Goal: Task Accomplishment & Management: Complete application form

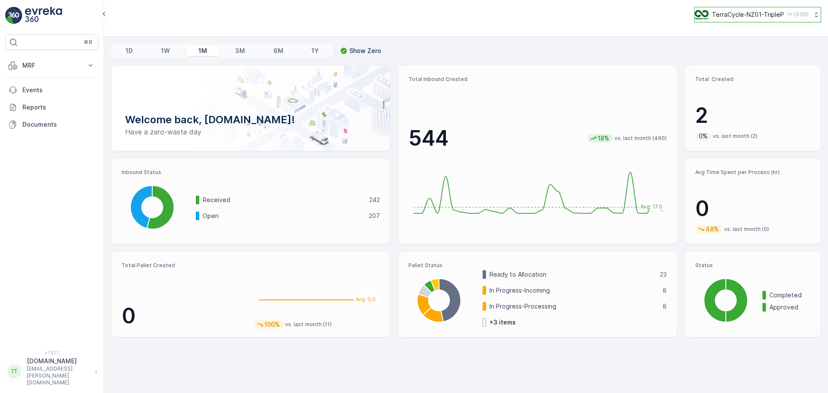
click at [734, 17] on p "TerraCycle-NZ01-TripleP" at bounding box center [748, 14] width 72 height 9
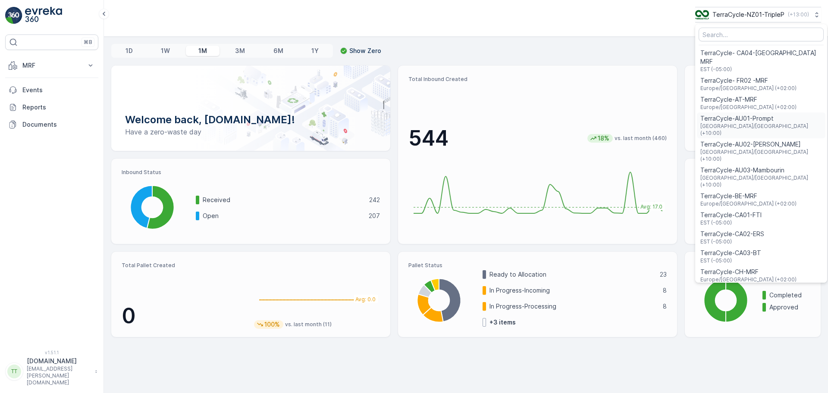
click at [748, 114] on span "TerraCycle-AU01-Prompt" at bounding box center [761, 118] width 122 height 9
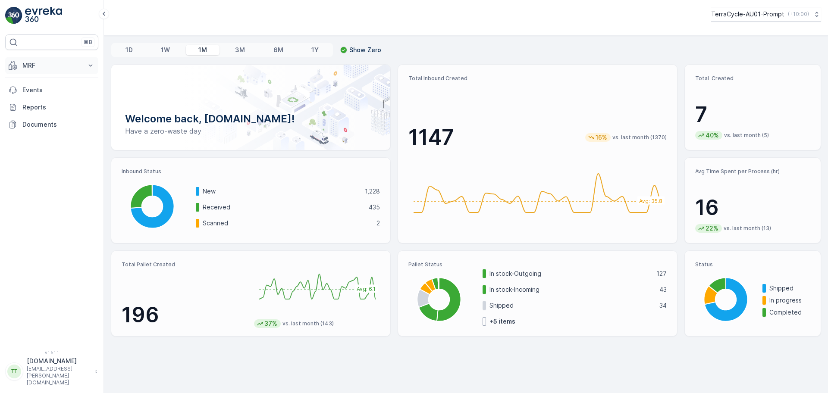
click at [59, 63] on p "MRF" at bounding box center [51, 65] width 59 height 9
click at [44, 103] on link "Pallet" at bounding box center [59, 104] width 80 height 12
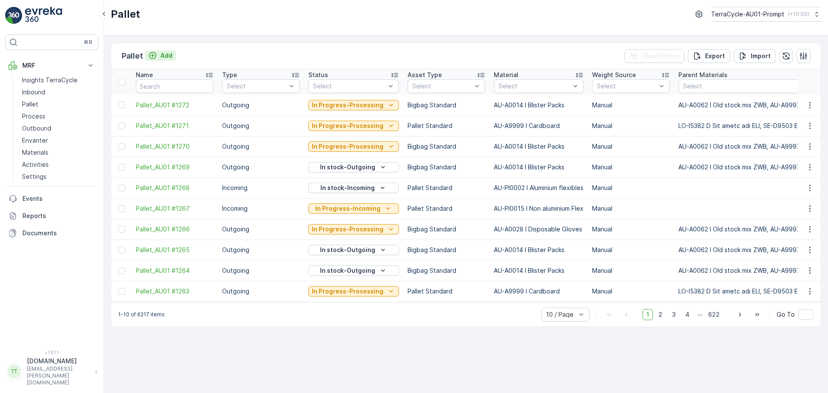
click at [160, 60] on button "Add" at bounding box center [160, 55] width 31 height 10
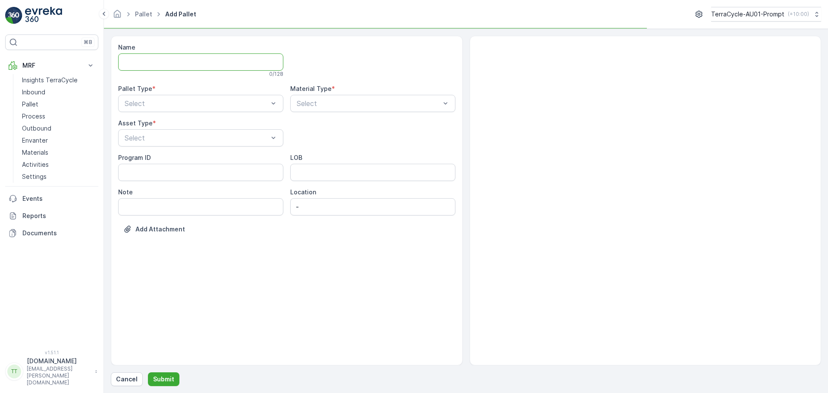
click at [160, 60] on input "Name" at bounding box center [200, 61] width 165 height 17
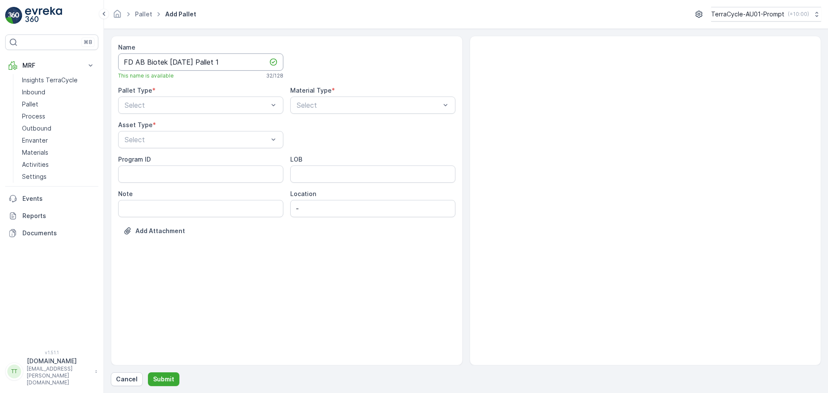
click at [178, 62] on input "FD AB Biotek [DATE] Pallet 1" at bounding box center [200, 61] width 165 height 17
click at [241, 72] on div "This name is available 32 / 128" at bounding box center [200, 75] width 165 height 7
drag, startPoint x: 187, startPoint y: 63, endPoint x: 221, endPoint y: 62, distance: 34.5
click at [187, 63] on input "FD AB Biotek 06.10/2025 Pallet 1" at bounding box center [200, 61] width 165 height 17
click at [236, 60] on input "FD AB Biotek [DATE] Pallet 1" at bounding box center [200, 61] width 165 height 17
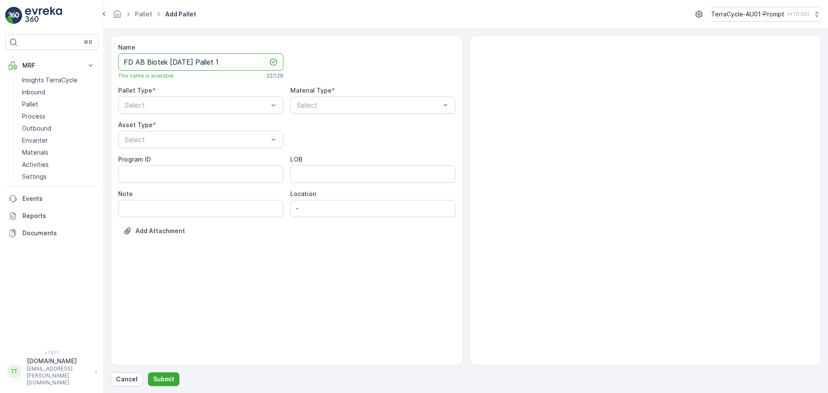
type input "FD AB Biotek [DATE] Pallet 1"
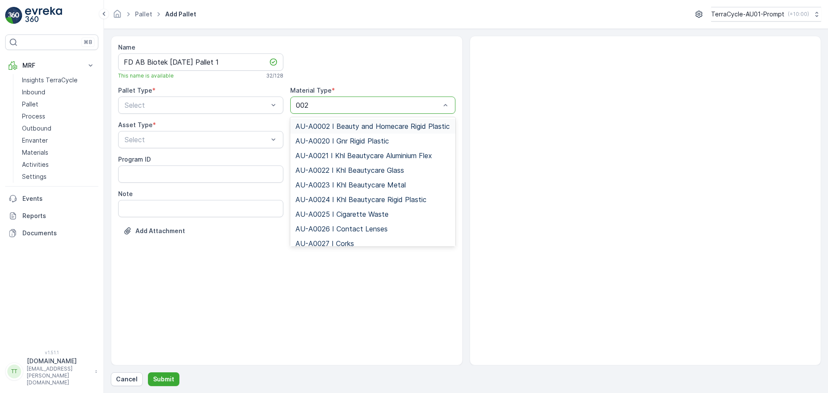
type input "0022"
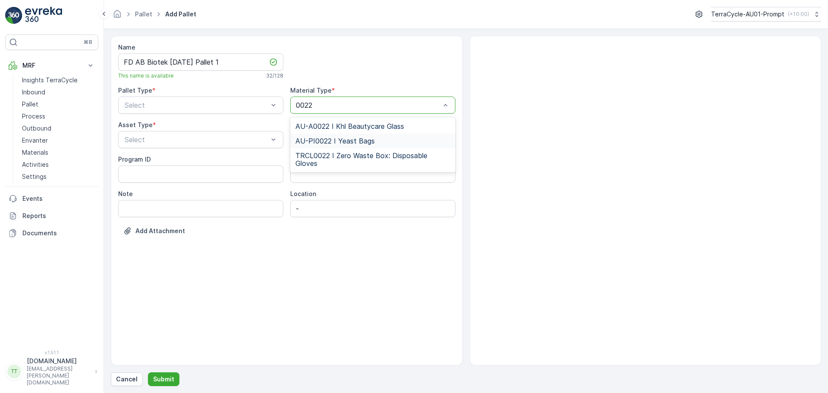
click at [361, 141] on span "AU-PI0022 I Yeast Bags" at bounding box center [334, 141] width 79 height 8
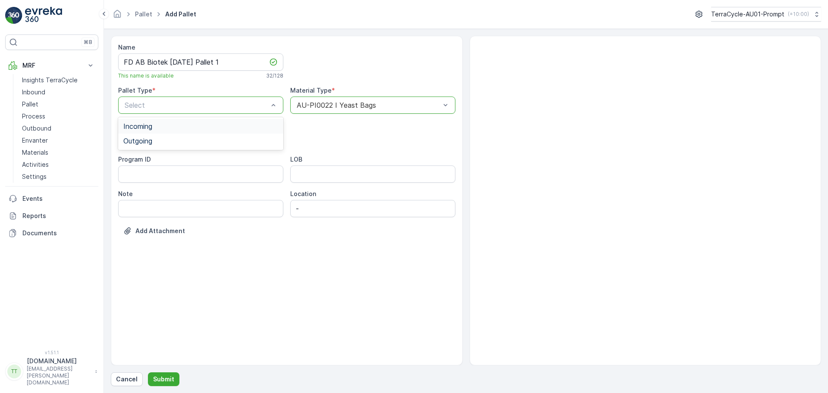
click at [177, 127] on div "Incoming" at bounding box center [200, 126] width 155 height 8
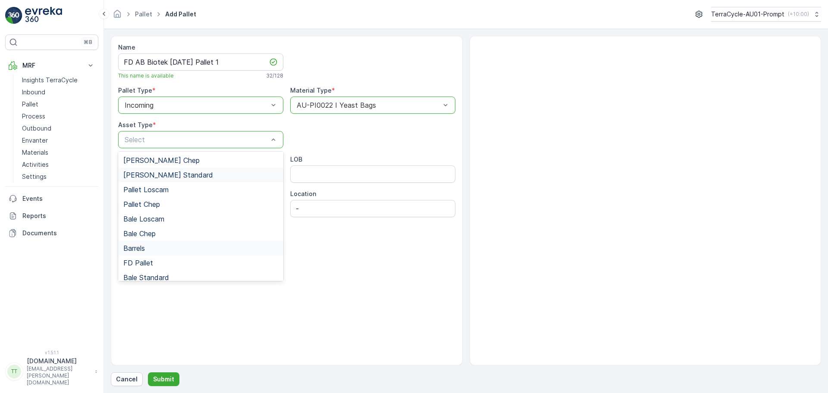
scroll to position [79, 0]
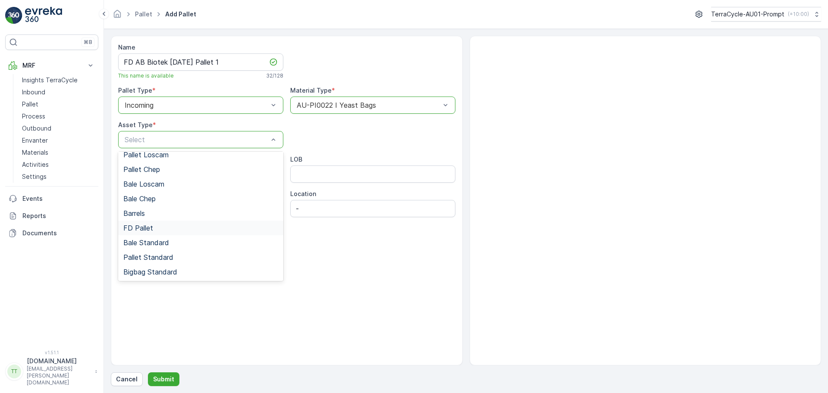
click at [159, 225] on div "FD Pallet" at bounding box center [200, 228] width 155 height 8
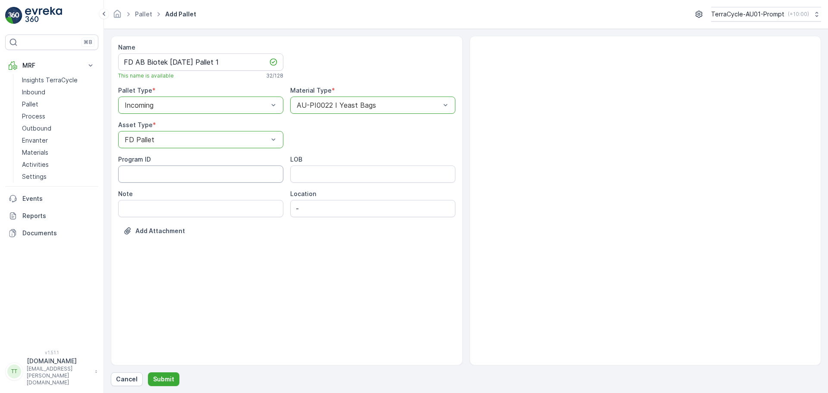
click at [158, 181] on ID "Program ID" at bounding box center [200, 174] width 165 height 17
click at [139, 175] on ID "Program ID" at bounding box center [200, 174] width 165 height 17
paste ID "F-0024"
type ID "F-0024"
click at [339, 168] on input "LOB" at bounding box center [372, 174] width 165 height 17
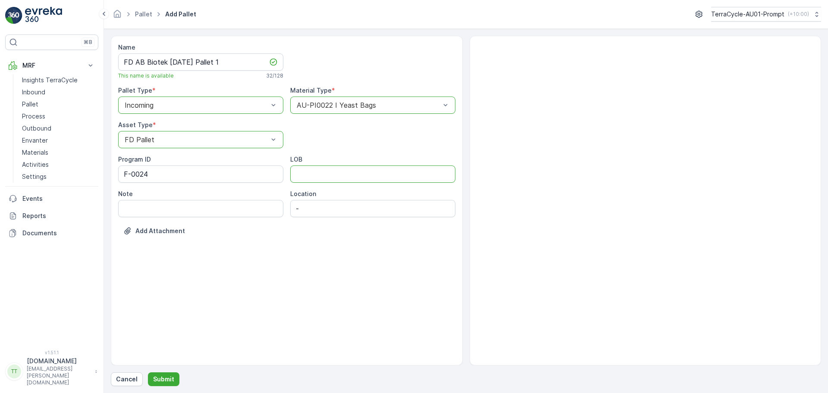
type input "FD"
drag, startPoint x: 252, startPoint y: 265, endPoint x: 255, endPoint y: 269, distance: 5.3
click at [252, 265] on div "Name FD AB Biotek [DATE] Pallet 1 This name is available 32 / 128 Pallet Type *…" at bounding box center [287, 201] width 352 height 330
click at [168, 375] on p "Submit" at bounding box center [163, 379] width 21 height 9
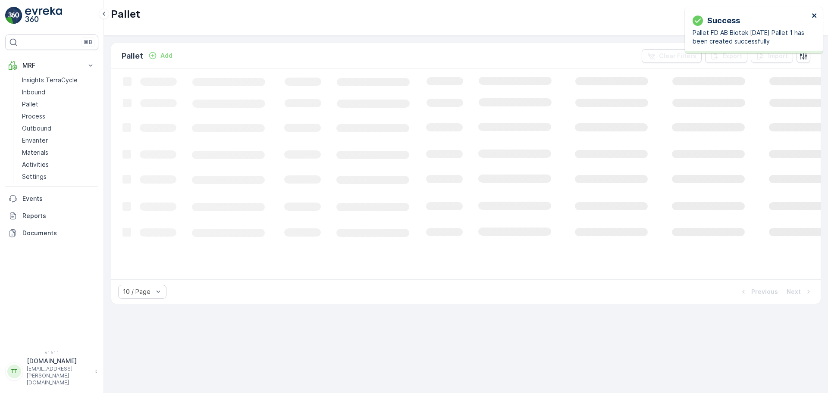
click at [812, 16] on icon "close" at bounding box center [814, 15] width 6 height 7
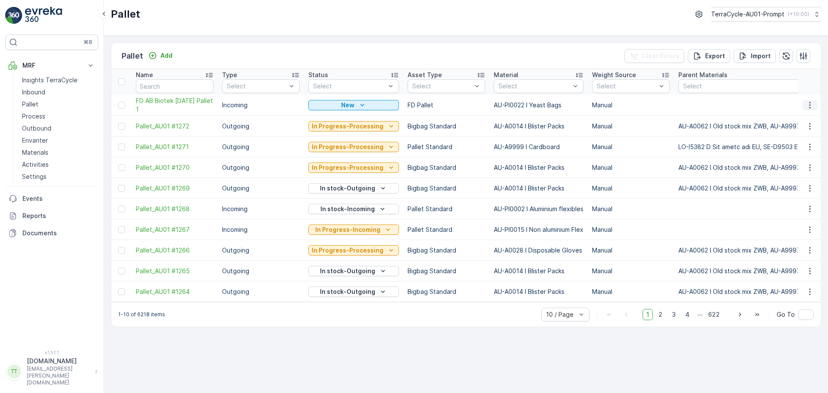
click at [809, 103] on icon "button" at bounding box center [809, 105] width 1 height 6
click at [803, 141] on span "Duplicate Pallet" at bounding box center [797, 142] width 46 height 9
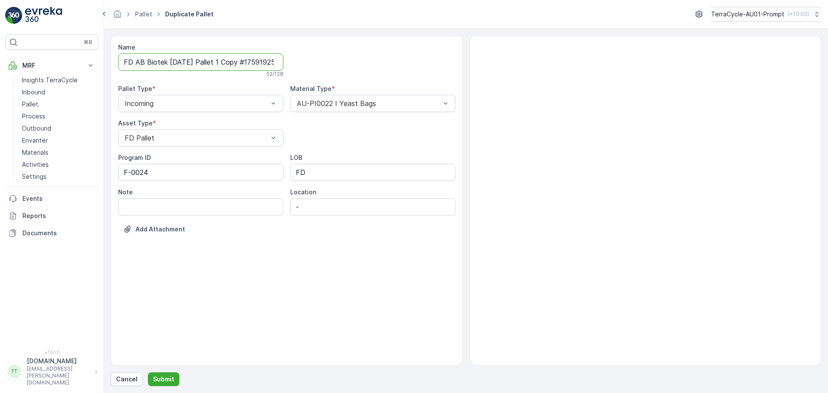
scroll to position [0, 32]
drag, startPoint x: 257, startPoint y: 59, endPoint x: 406, endPoint y: 51, distance: 149.3
click at [402, 51] on div "Name FD AB Biotek [DATE] Pallet 1 Copy #1759192528184 52 / 128 Pallet Type * In…" at bounding box center [286, 144] width 337 height 203
type input "FD AB Biotek [DATE] Pallet 2"
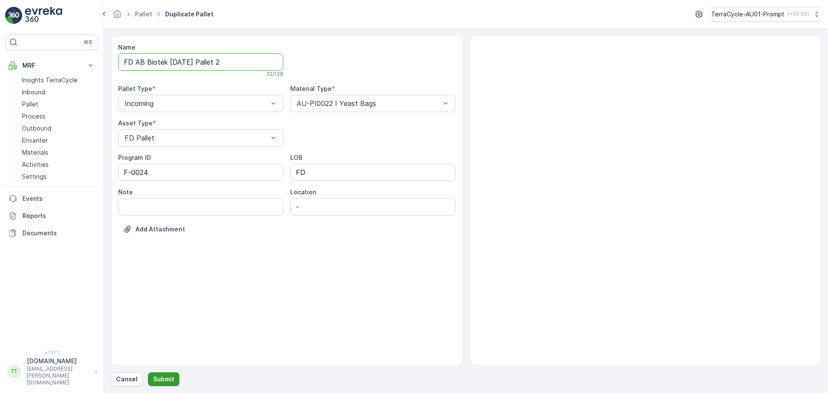
click at [166, 375] on p "Submit" at bounding box center [163, 379] width 21 height 9
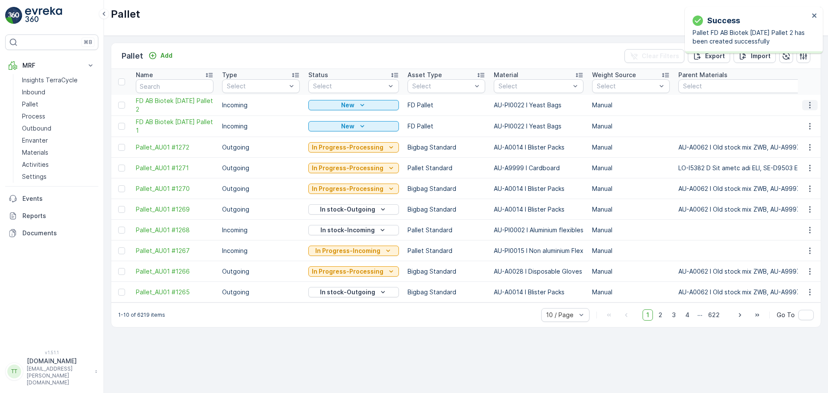
click at [805, 104] on icon "button" at bounding box center [809, 105] width 9 height 9
click at [802, 139] on span "Duplicate Pallet" at bounding box center [797, 142] width 46 height 9
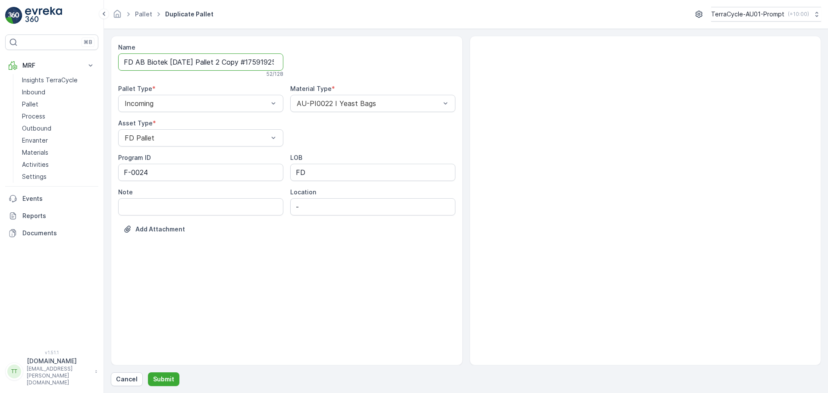
scroll to position [0, 34]
drag, startPoint x: 226, startPoint y: 61, endPoint x: 423, endPoint y: 58, distance: 197.0
click at [406, 58] on div "Name FD AB Biotek [DATE] Pallet 2 Copy #1759192536504 52 / 128 Pallet Type * In…" at bounding box center [286, 144] width 337 height 203
type input "FD AB Biotek [DATE] Pallet 3"
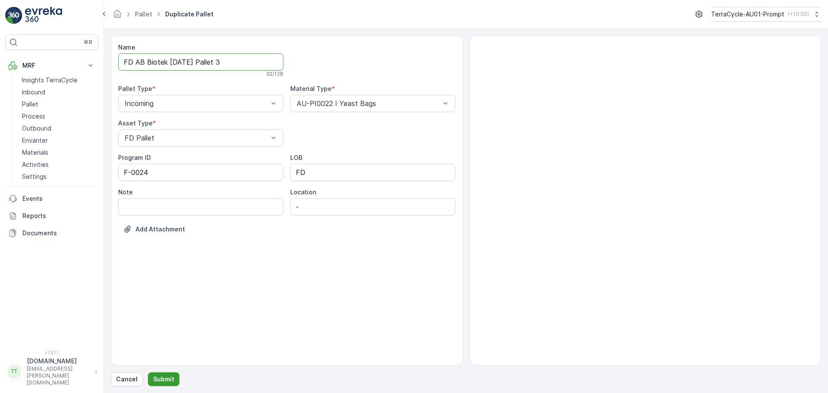
click at [175, 375] on button "Submit" at bounding box center [163, 379] width 31 height 14
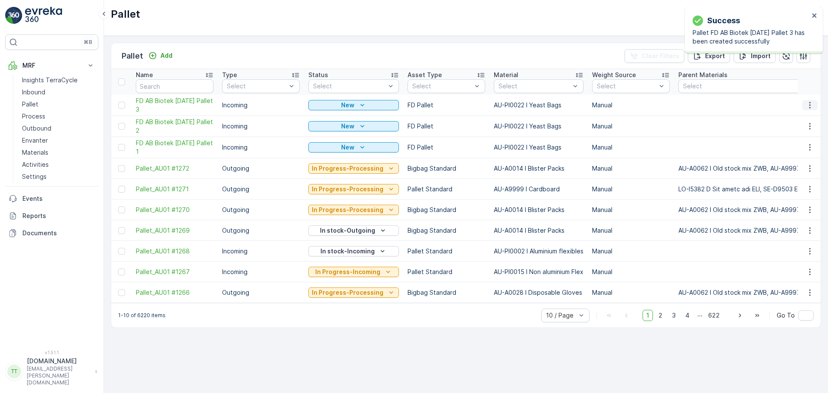
click at [811, 106] on icon "button" at bounding box center [809, 105] width 9 height 9
click at [790, 143] on span "Duplicate Pallet" at bounding box center [797, 142] width 46 height 9
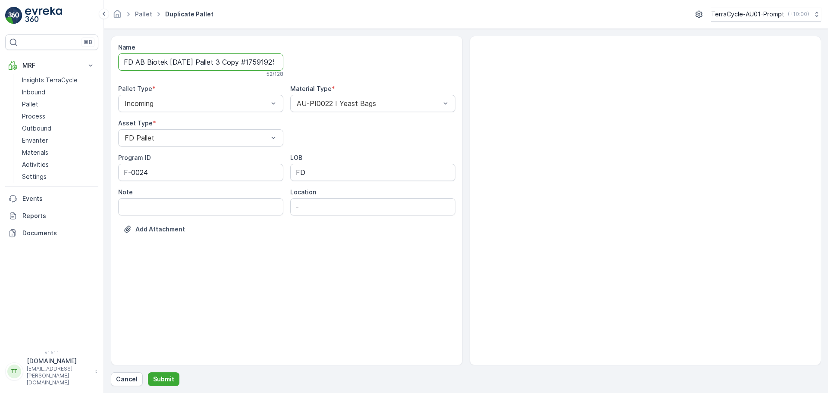
scroll to position [0, 34]
drag, startPoint x: 225, startPoint y: 62, endPoint x: 381, endPoint y: 59, distance: 155.2
click at [375, 59] on div "Name FD AB Biotek [DATE] Pallet 3 Copy #1759192545607 52 / 128 Pallet Type * In…" at bounding box center [286, 144] width 337 height 203
type input "FD AB Biotek [DATE] Pallet 4"
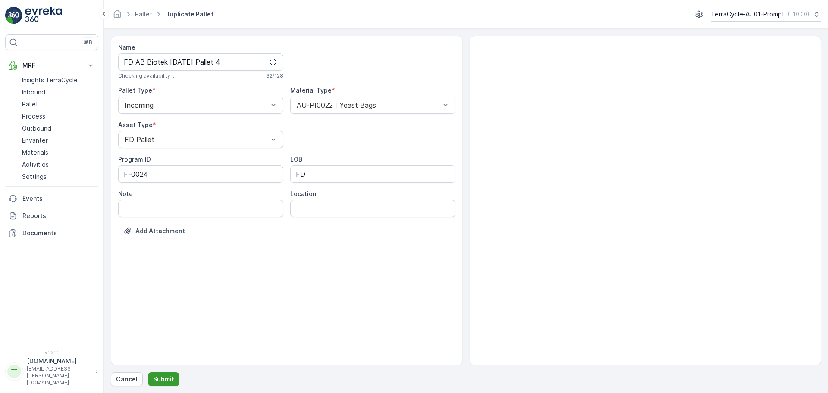
click at [160, 376] on p "Submit" at bounding box center [163, 379] width 21 height 9
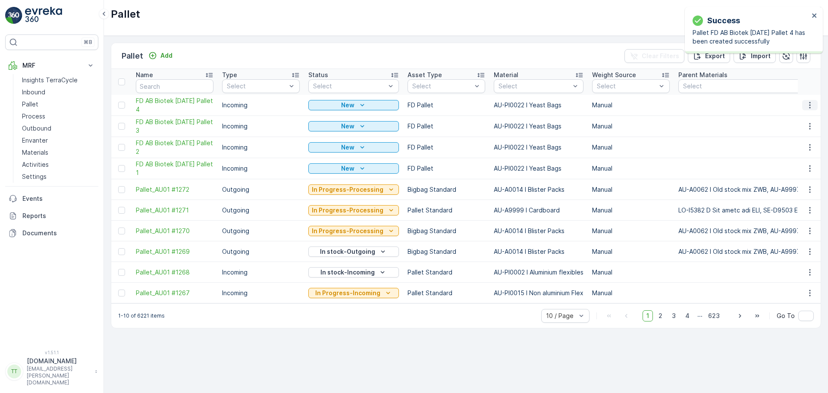
click at [809, 103] on icon "button" at bounding box center [809, 105] width 9 height 9
click at [794, 141] on span "Duplicate Pallet" at bounding box center [797, 142] width 46 height 9
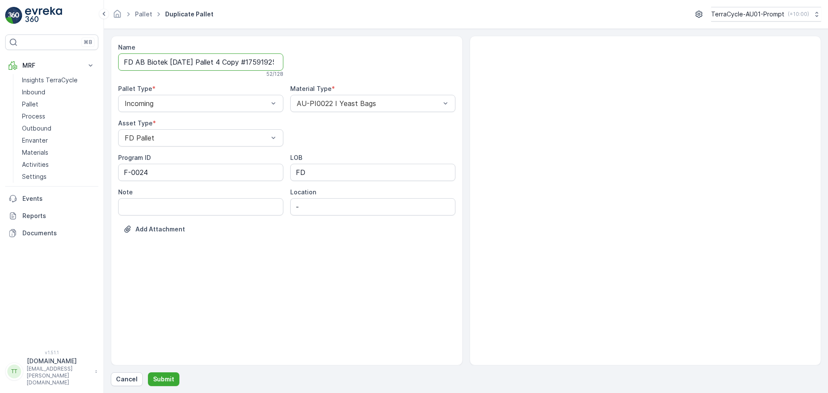
scroll to position [0, 35]
drag, startPoint x: 227, startPoint y: 63, endPoint x: 393, endPoint y: 56, distance: 166.5
click at [389, 57] on div "Name FD AB Biotek [DATE] Pallet 4 Copy #1759192553894 52 / 128 Pallet Type * In…" at bounding box center [286, 144] width 337 height 203
type input "FD AB Biotek [DATE] Pallet 5"
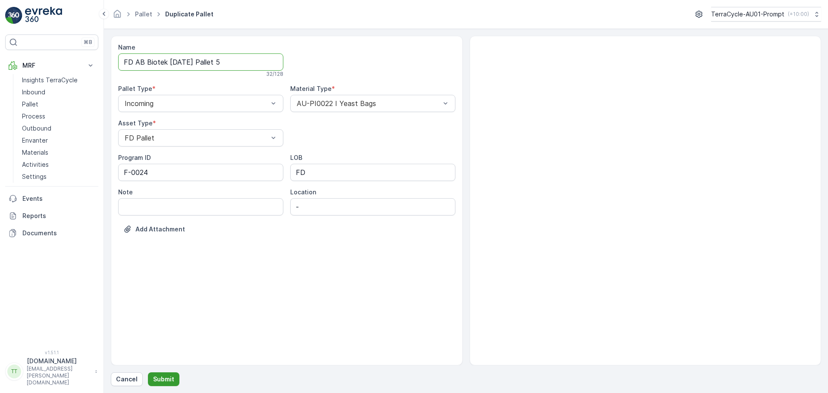
click at [162, 375] on p "Submit" at bounding box center [163, 379] width 21 height 9
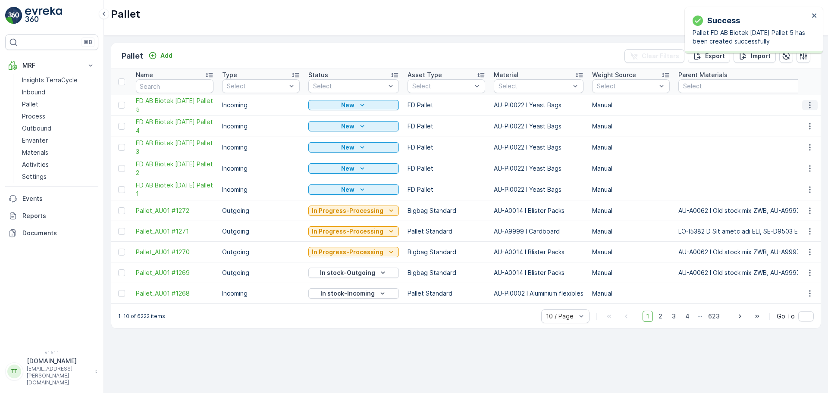
click at [805, 103] on button "button" at bounding box center [810, 105] width 16 height 10
click at [795, 137] on div "Duplicate Pallet" at bounding box center [799, 142] width 57 height 12
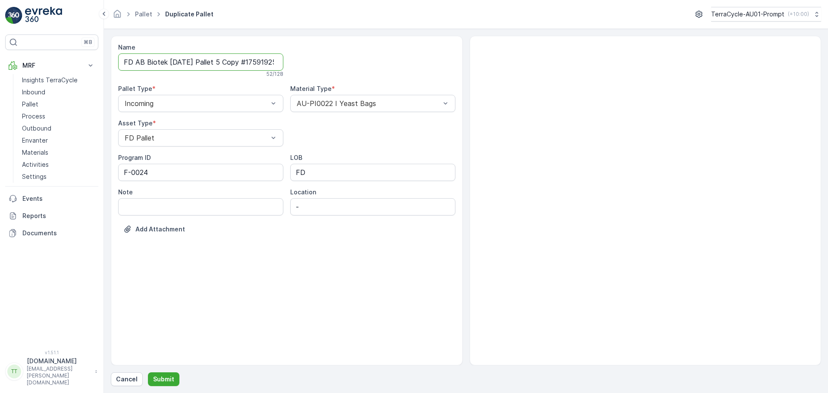
scroll to position [0, 32]
drag, startPoint x: 226, startPoint y: 62, endPoint x: 375, endPoint y: 74, distance: 150.0
click at [384, 59] on div "Name FD AB Biotek [DATE] Pallet 5 Copy #1759192561541 52 / 128 Pallet Type * In…" at bounding box center [286, 144] width 337 height 203
type input "FD AB Biotek [DATE] Pallet 6"
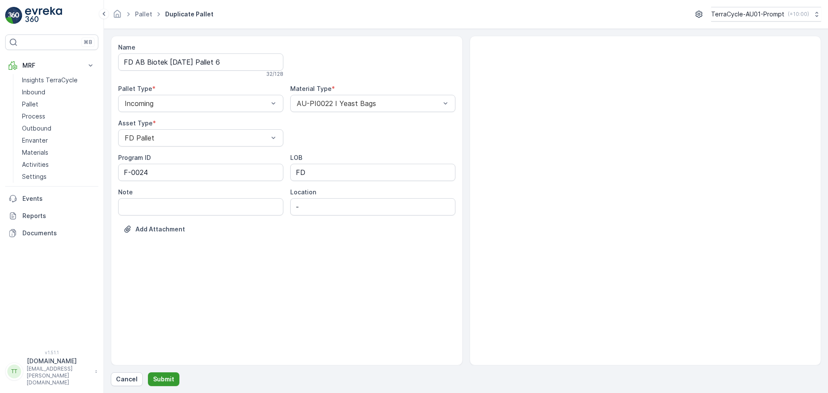
click at [161, 380] on p "Submit" at bounding box center [163, 379] width 21 height 9
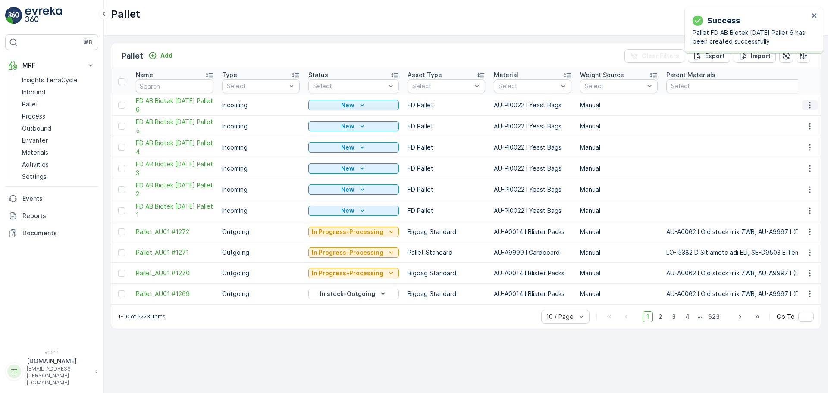
click at [808, 102] on icon "button" at bounding box center [809, 105] width 9 height 9
click at [803, 138] on span "Duplicate Pallet" at bounding box center [797, 142] width 46 height 9
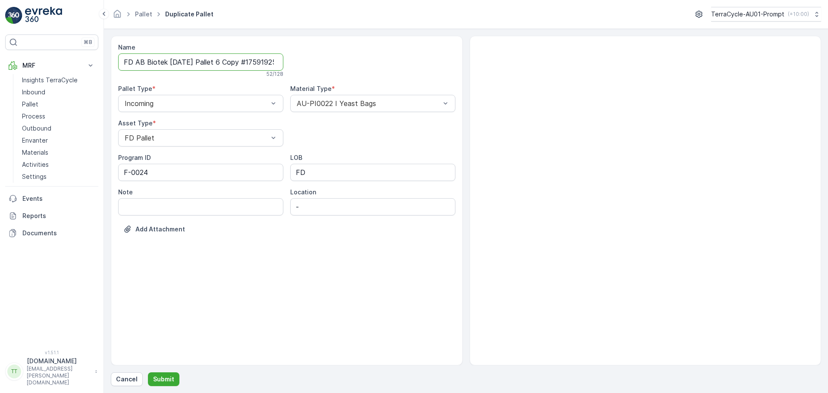
scroll to position [0, 33]
drag, startPoint x: 227, startPoint y: 61, endPoint x: 381, endPoint y: 57, distance: 154.8
click at [375, 57] on div "Name FD AB Biotek [DATE] Pallet 6 Copy #1759192569731 52 / 128 Pallet Type * In…" at bounding box center [286, 144] width 337 height 203
type input "FD AB Biotek [DATE] Pallet 7"
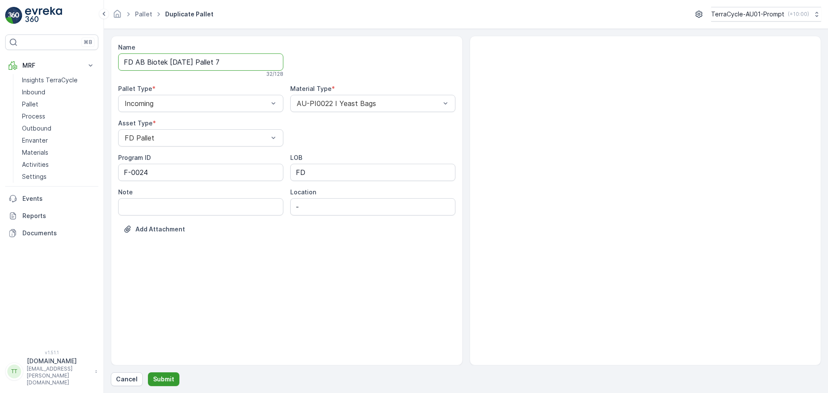
click at [163, 374] on button "Submit" at bounding box center [163, 379] width 31 height 14
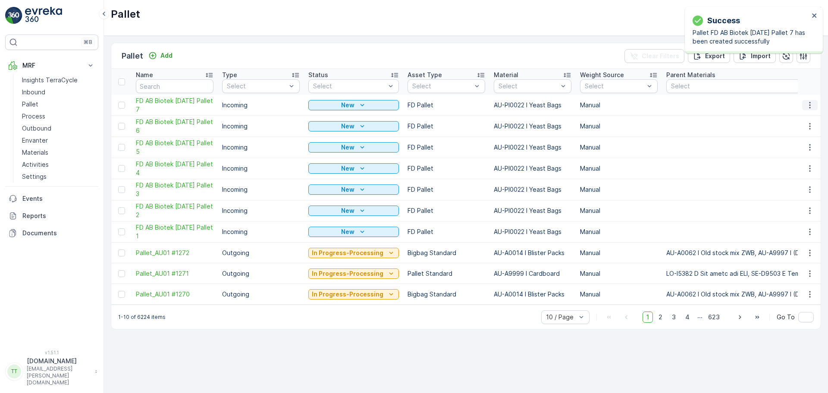
click at [808, 104] on icon "button" at bounding box center [809, 105] width 9 height 9
click at [803, 142] on span "Duplicate Pallet" at bounding box center [797, 142] width 46 height 9
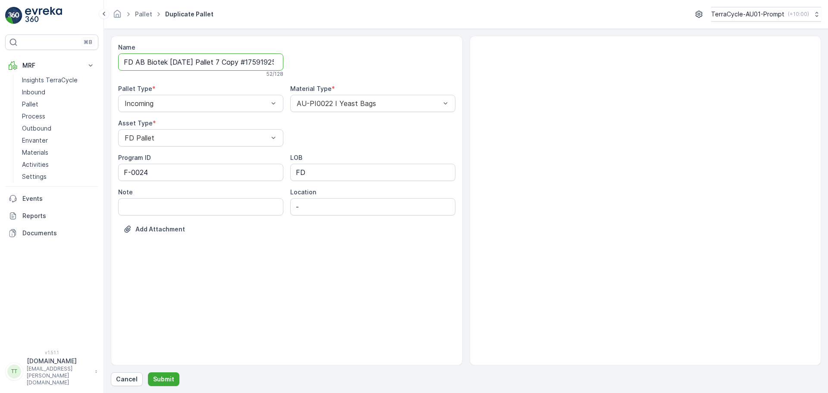
scroll to position [0, 34]
drag, startPoint x: 228, startPoint y: 64, endPoint x: 366, endPoint y: 59, distance: 138.5
click at [366, 59] on div "Name FD AB Biotek [DATE] Pallet 7 Copy #1759192579335 52 / 128 Pallet Type * In…" at bounding box center [286, 144] width 337 height 203
type input "FD AB Biotek [DATE] Pallet 8"
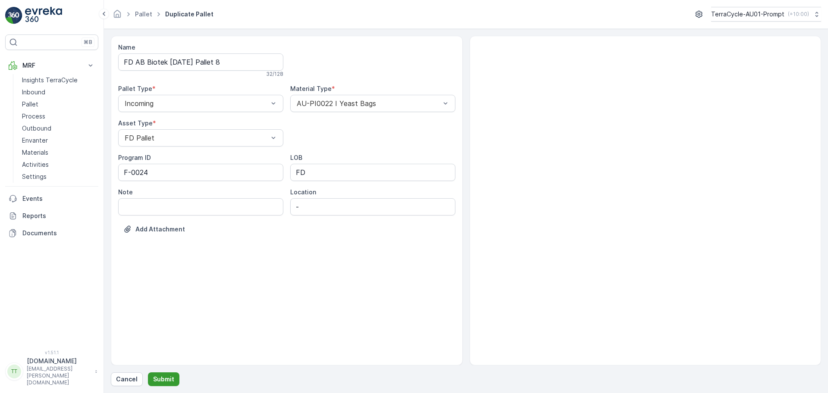
click at [168, 381] on p "Submit" at bounding box center [163, 379] width 21 height 9
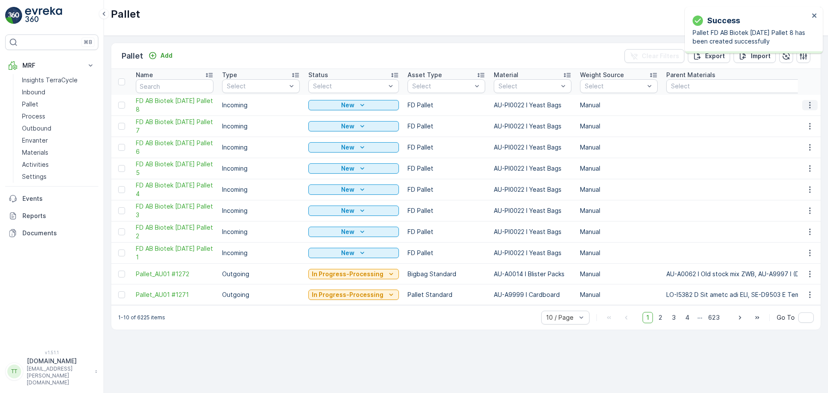
click at [805, 108] on button "button" at bounding box center [810, 105] width 16 height 10
click at [792, 142] on span "Duplicate Pallet" at bounding box center [797, 142] width 46 height 9
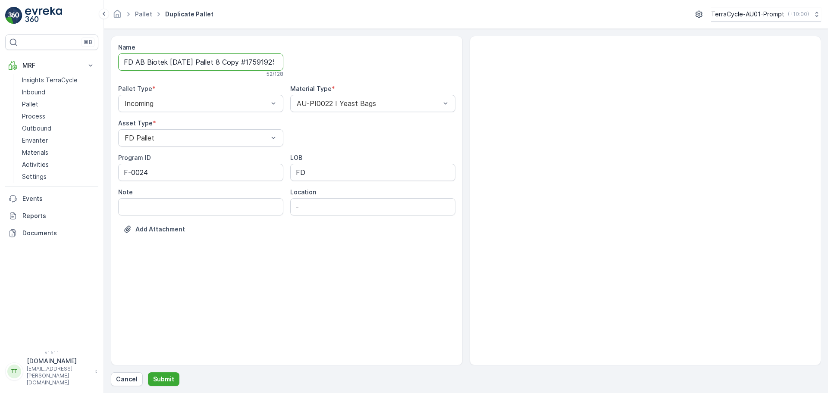
scroll to position [0, 34]
drag, startPoint x: 227, startPoint y: 64, endPoint x: 430, endPoint y: 61, distance: 203.4
click at [429, 61] on div "Name FD AB Biotek [DATE] Pallet 8 Copy #1759192588460 52 / 128 Pallet Type * In…" at bounding box center [286, 144] width 337 height 203
type input "FD AB Biotek [DATE] Pallet 9"
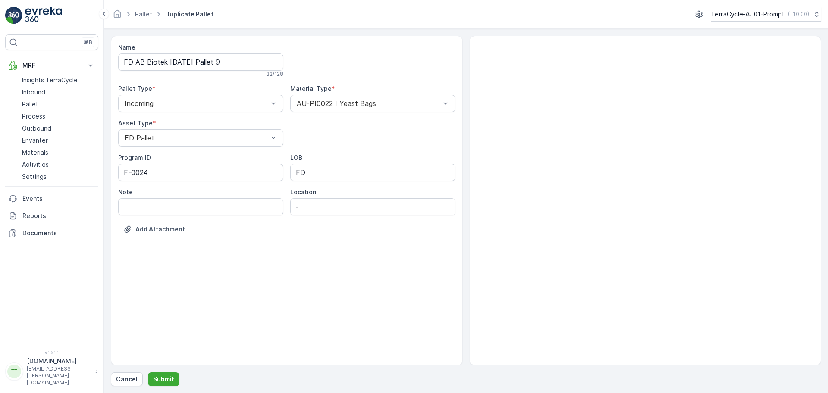
click at [166, 368] on div "Name FD AB Biotek [DATE] Pallet 9 32 / 128 Pallet Type * Incoming Material Type…" at bounding box center [466, 211] width 710 height 350
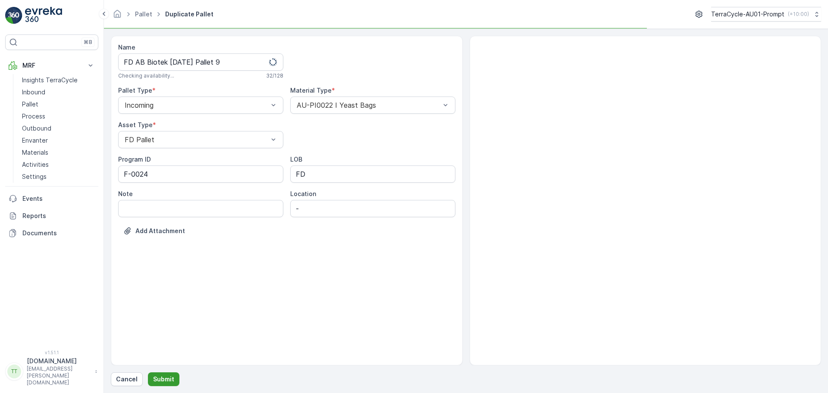
click at [166, 377] on p "Submit" at bounding box center [163, 379] width 21 height 9
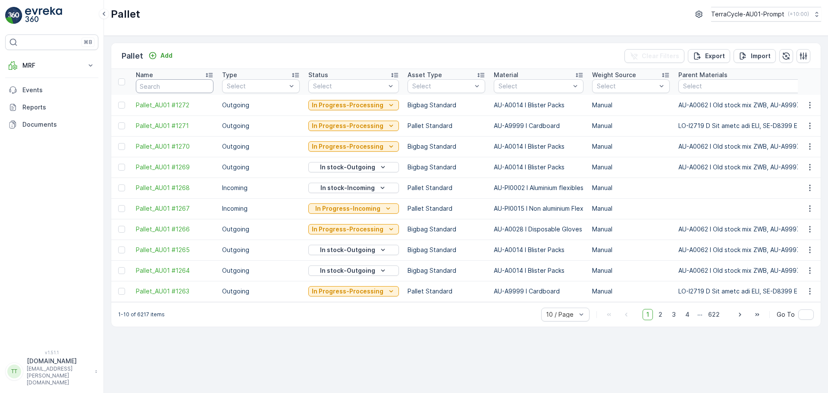
click at [140, 90] on input "text" at bounding box center [175, 86] width 78 height 14
click at [156, 83] on input "text" at bounding box center [175, 86] width 78 height 14
type input "FD"
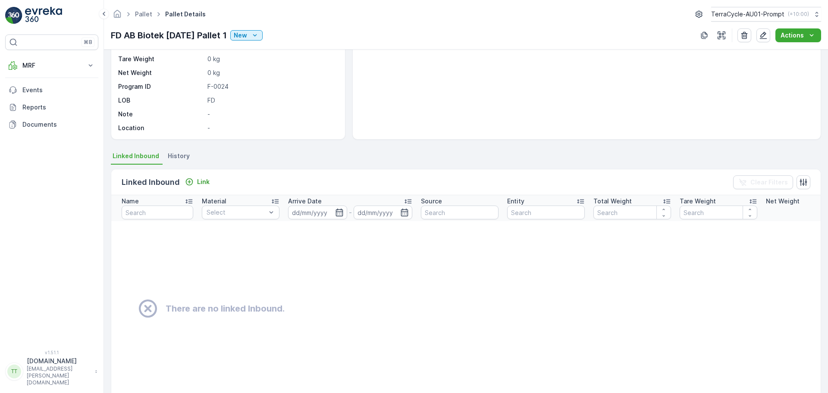
scroll to position [26, 0]
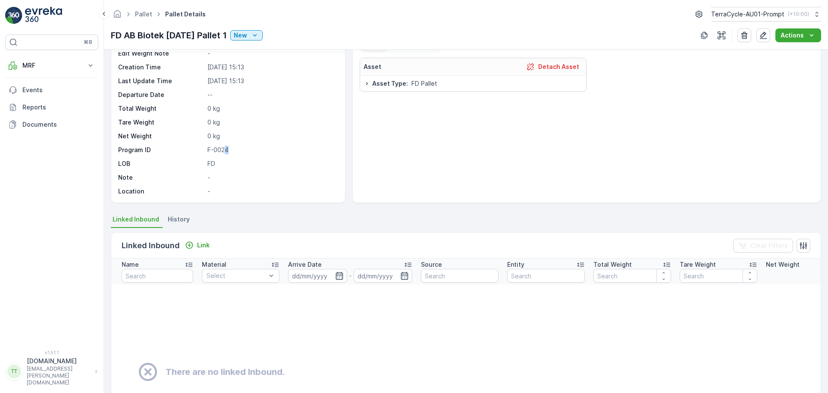
click at [224, 151] on p "F-0024" at bounding box center [271, 150] width 128 height 9
click at [257, 162] on p "FD" at bounding box center [271, 163] width 128 height 9
drag, startPoint x: 230, startPoint y: 148, endPoint x: 206, endPoint y: 148, distance: 24.1
click at [206, 148] on div "Program ID F-0024" at bounding box center [227, 150] width 218 height 9
copy p "F-0024"
